Goal: Transaction & Acquisition: Book appointment/travel/reservation

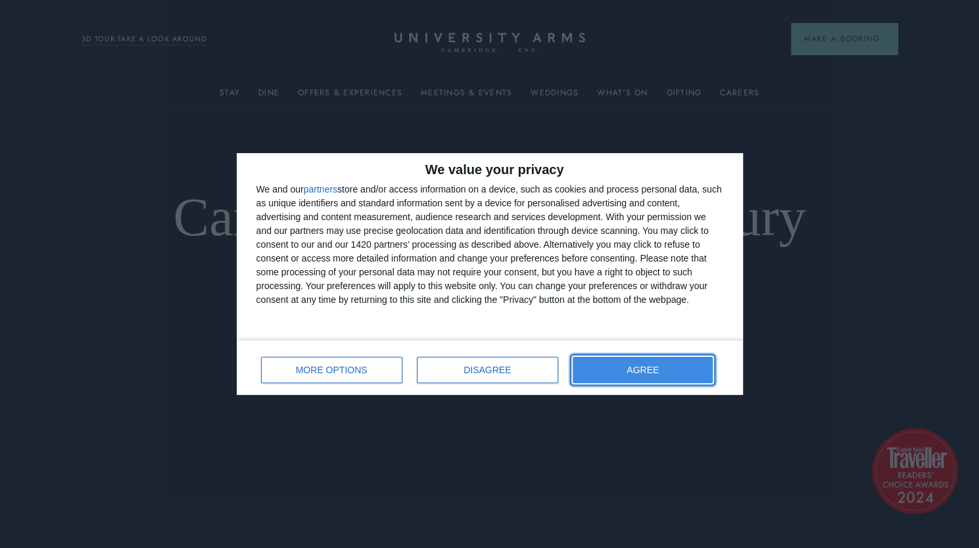
click at [631, 370] on span "AGREE" at bounding box center [643, 370] width 32 height 9
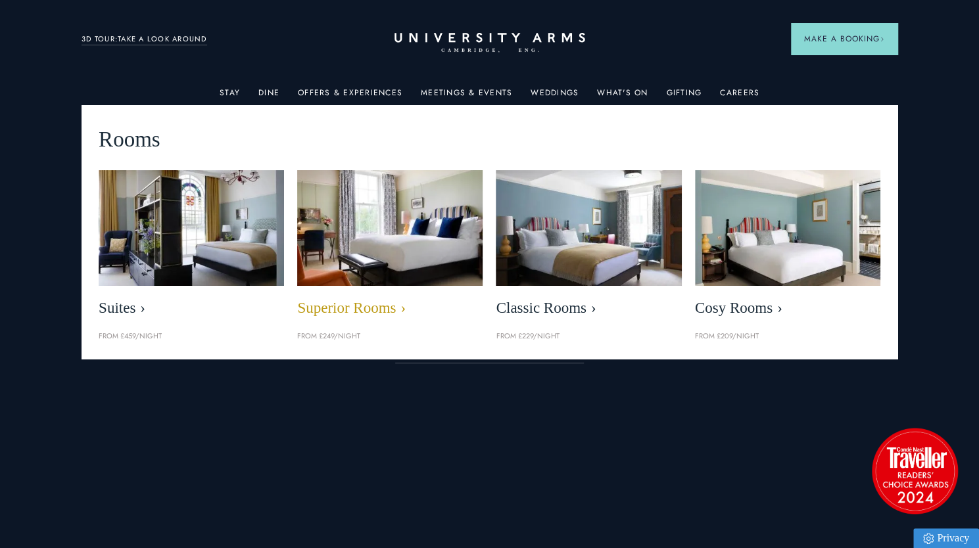
click at [351, 233] on img at bounding box center [390, 229] width 214 height 134
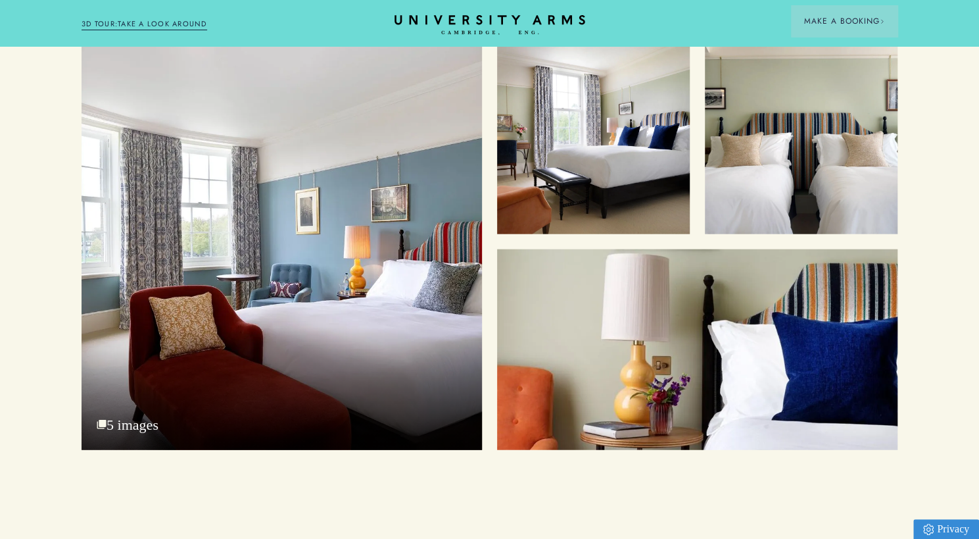
scroll to position [1729, 0]
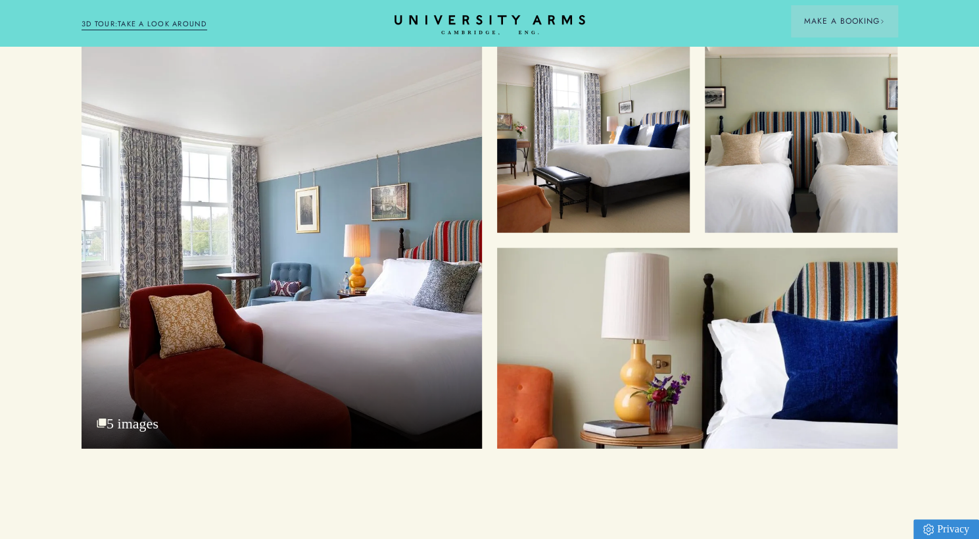
click at [356, 457] on div "L ight and bright spaces The bespoke armchair and writing desk provide the perf…" at bounding box center [489, 253] width 979 height 2886
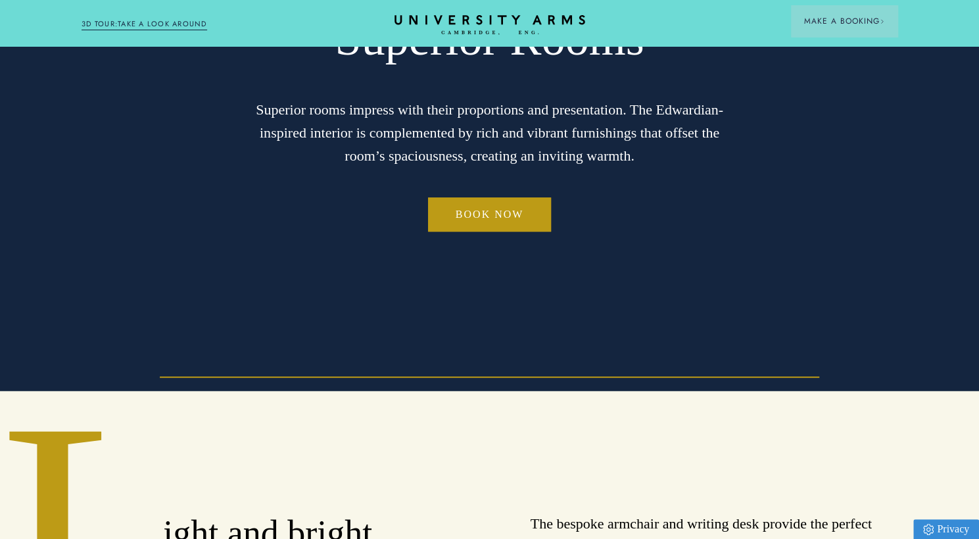
scroll to position [0, 0]
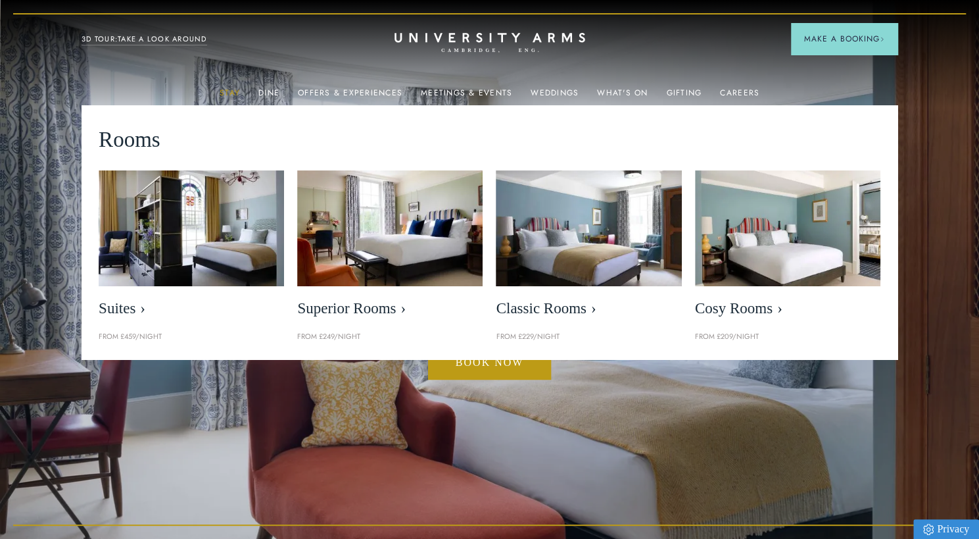
click at [230, 90] on link "Stay" at bounding box center [230, 96] width 20 height 17
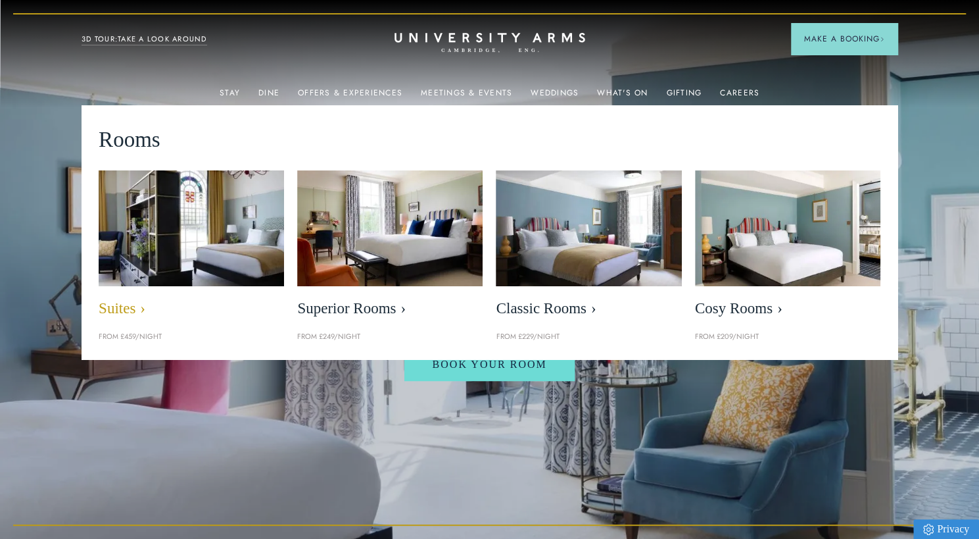
click at [208, 259] on img at bounding box center [192, 229] width 214 height 134
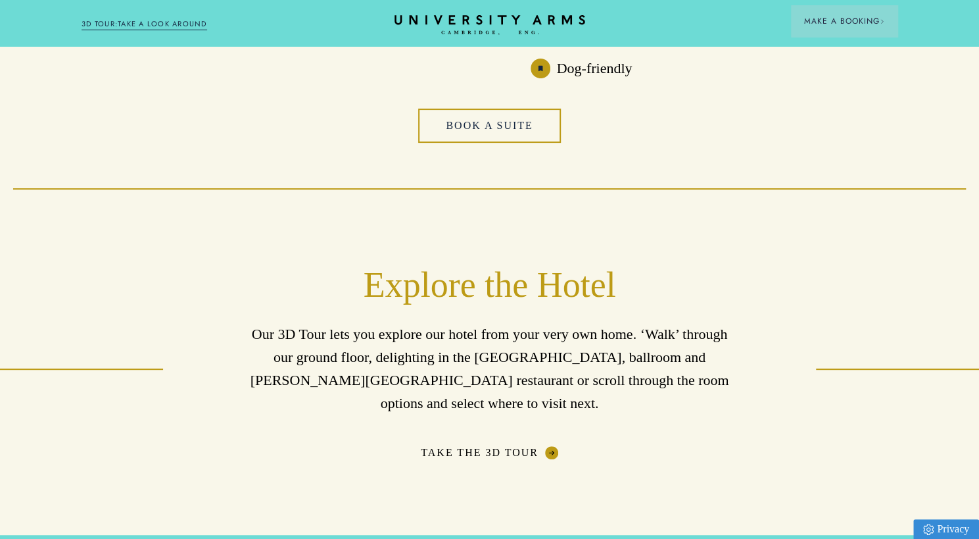
scroll to position [3134, 0]
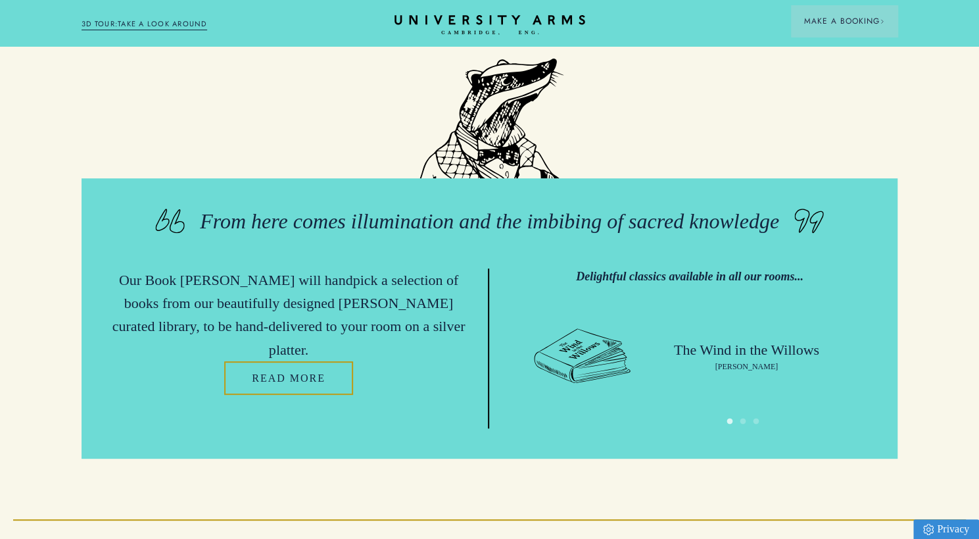
scroll to position [3082, 0]
